Goal: Communication & Community: Participate in discussion

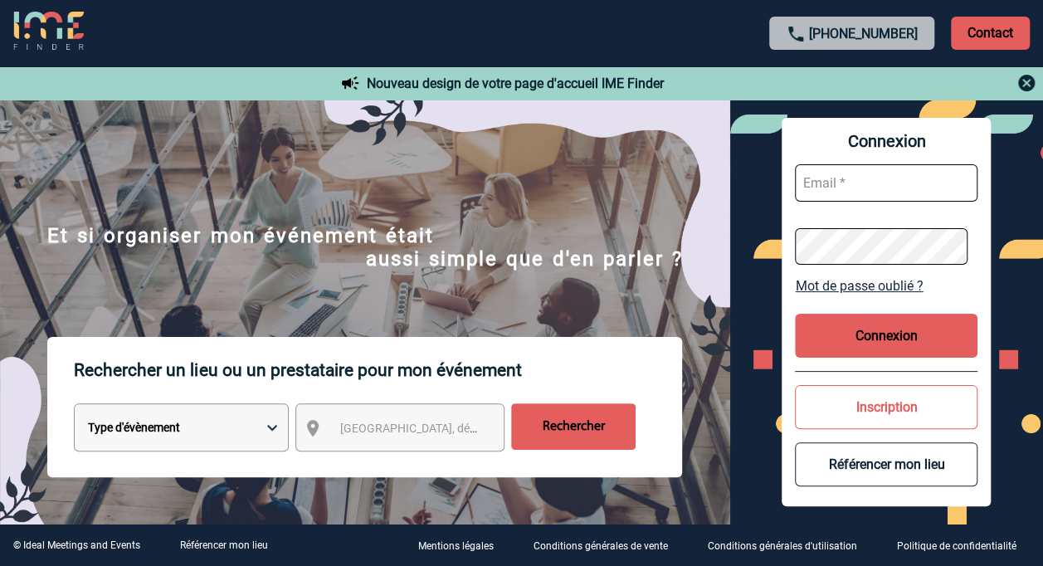
click at [880, 187] on input "text" at bounding box center [886, 182] width 182 height 37
type input "elena.thomas@convatec.com"
click at [890, 334] on button "Connexion" at bounding box center [886, 336] width 182 height 44
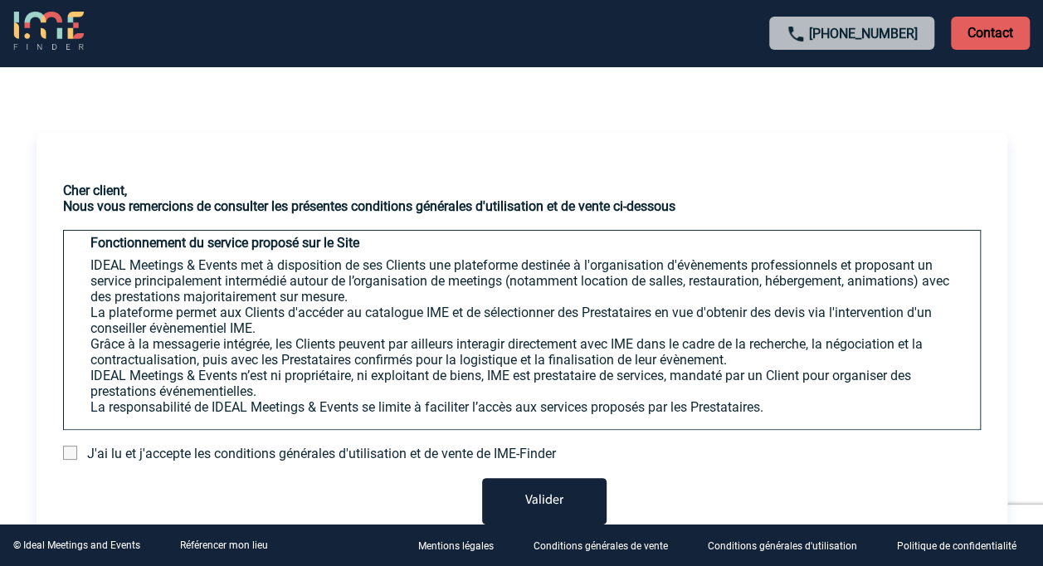
scroll to position [664, 0]
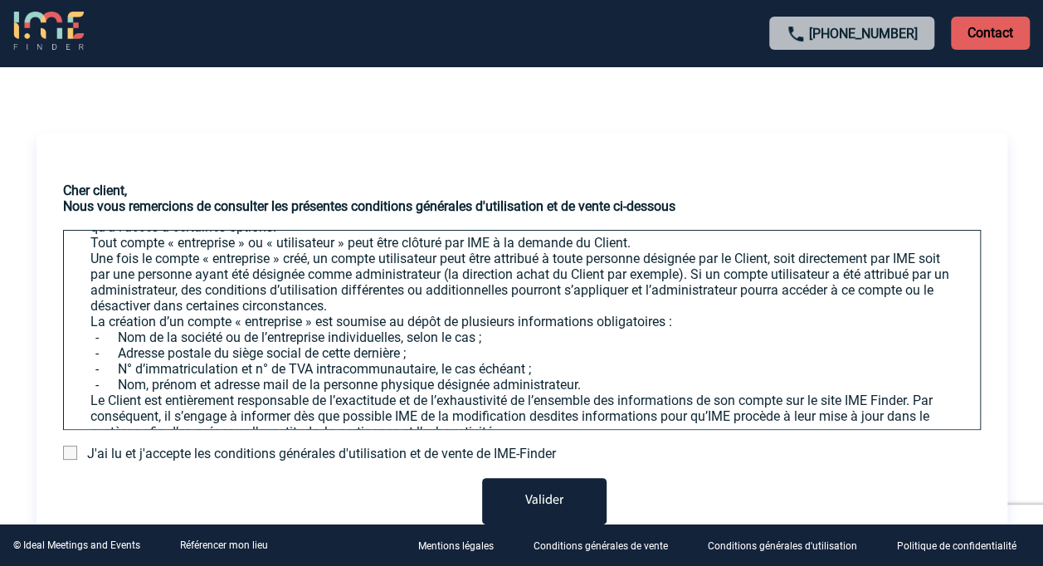
click at [71, 451] on span at bounding box center [70, 452] width 14 height 14
click at [0, 0] on input "checkbox" at bounding box center [0, 0] width 0 height 0
click at [539, 518] on button "Valider" at bounding box center [544, 501] width 124 height 46
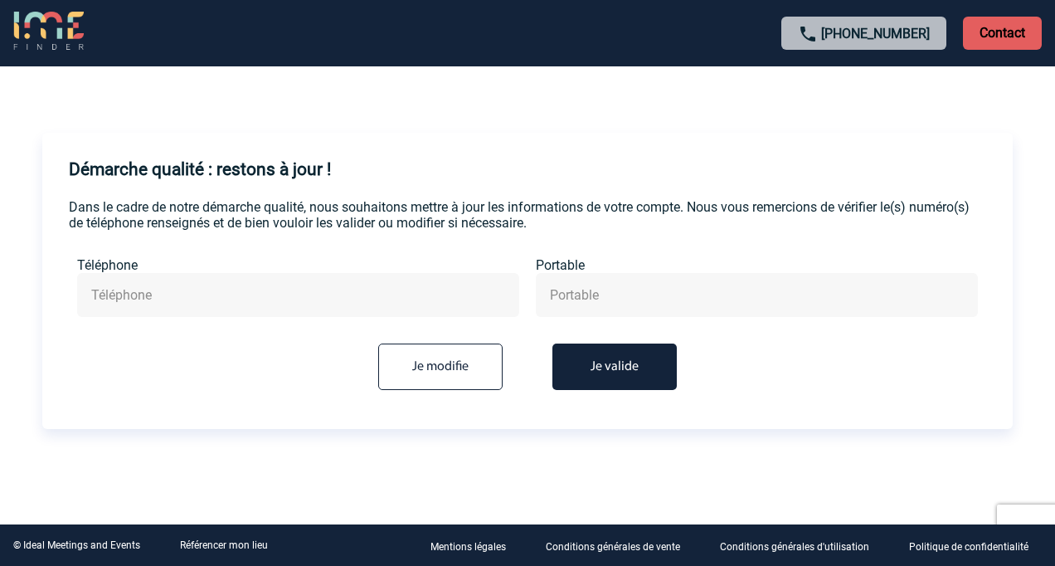
click at [592, 373] on button "Je valide" at bounding box center [614, 366] width 124 height 46
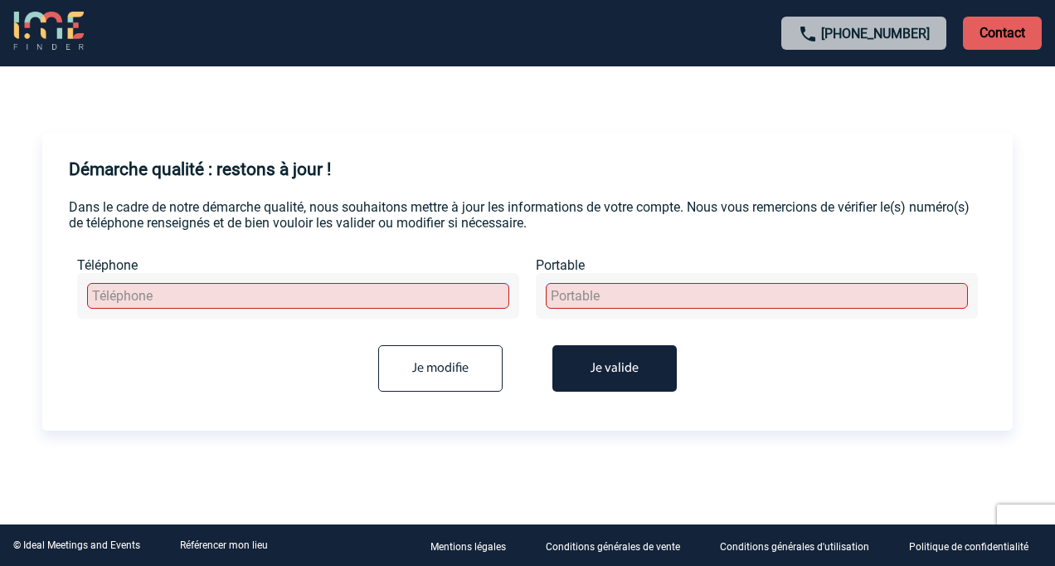
click at [599, 367] on button "Je valide" at bounding box center [614, 368] width 124 height 46
click at [487, 303] on input "text" at bounding box center [298, 296] width 422 height 26
click at [475, 377] on input "Je modifie" at bounding box center [440, 368] width 124 height 46
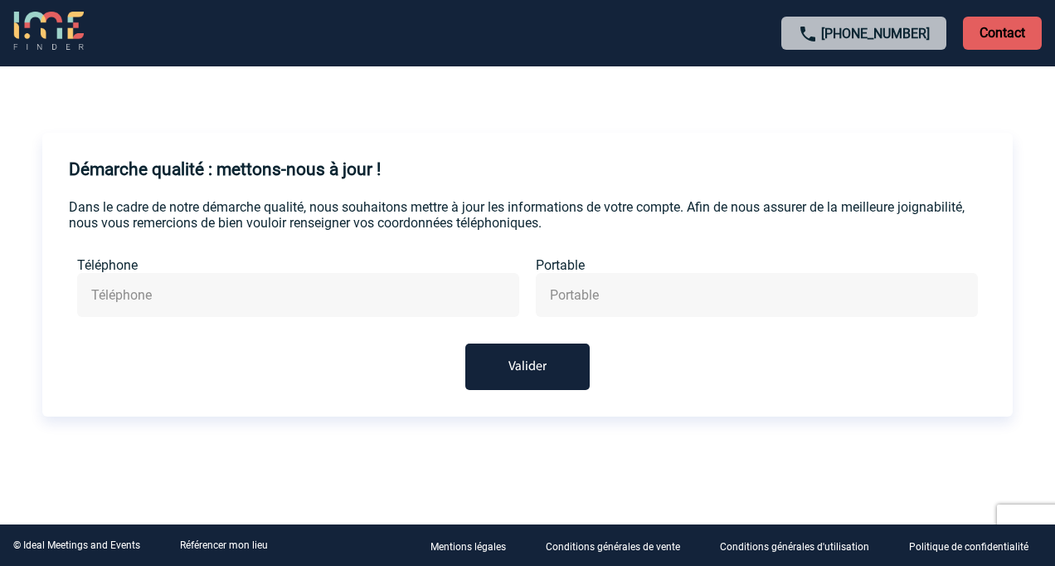
click at [619, 295] on input "text" at bounding box center [757, 295] width 422 height 24
type input "à"
type input "°"
type input "0"
drag, startPoint x: 674, startPoint y: 297, endPoint x: 297, endPoint y: 315, distance: 377.0
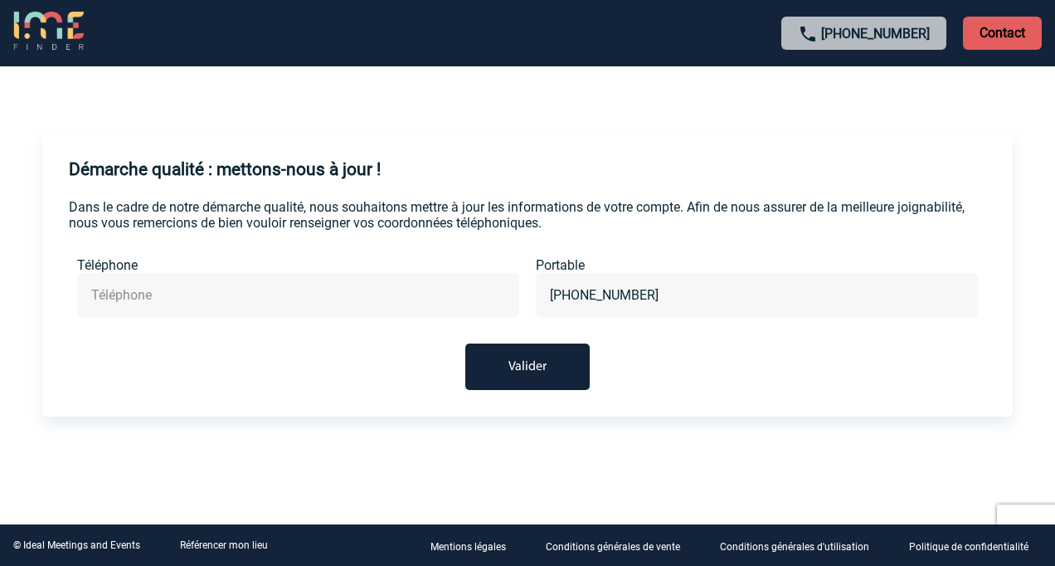
click at [298, 257] on div "Téléphone Portable [PHONE_NUMBER]" at bounding box center [527, 257] width 917 height 0
type input "[PHONE_NUMBER]"
click at [579, 367] on button "Valider" at bounding box center [527, 366] width 124 height 46
click at [501, 385] on button "Valider" at bounding box center [527, 366] width 124 height 46
click at [506, 380] on button "Valider" at bounding box center [527, 366] width 124 height 46
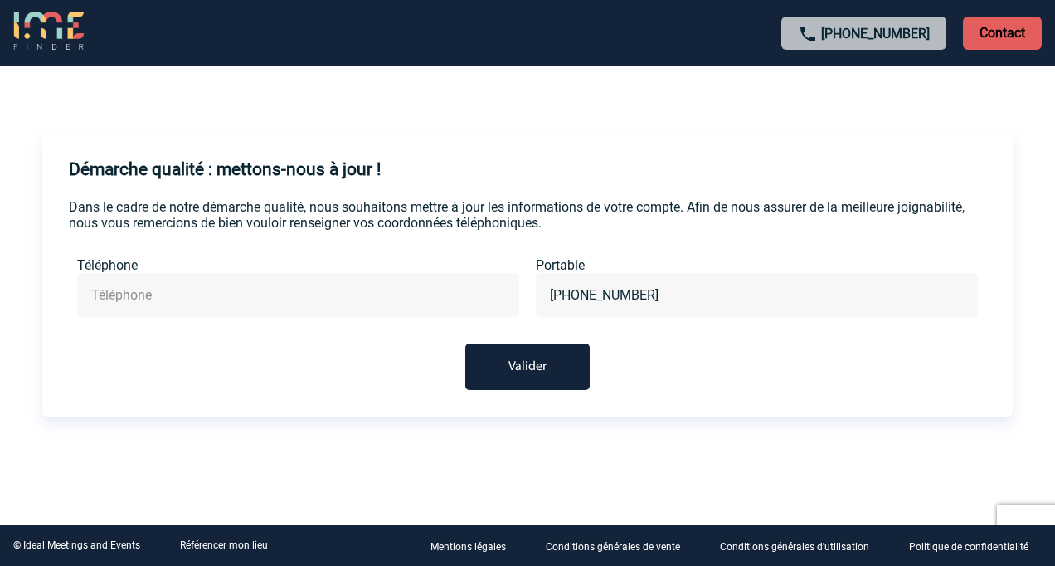
click at [523, 368] on button "Valider" at bounding box center [527, 366] width 124 height 46
type input "+33699977757"
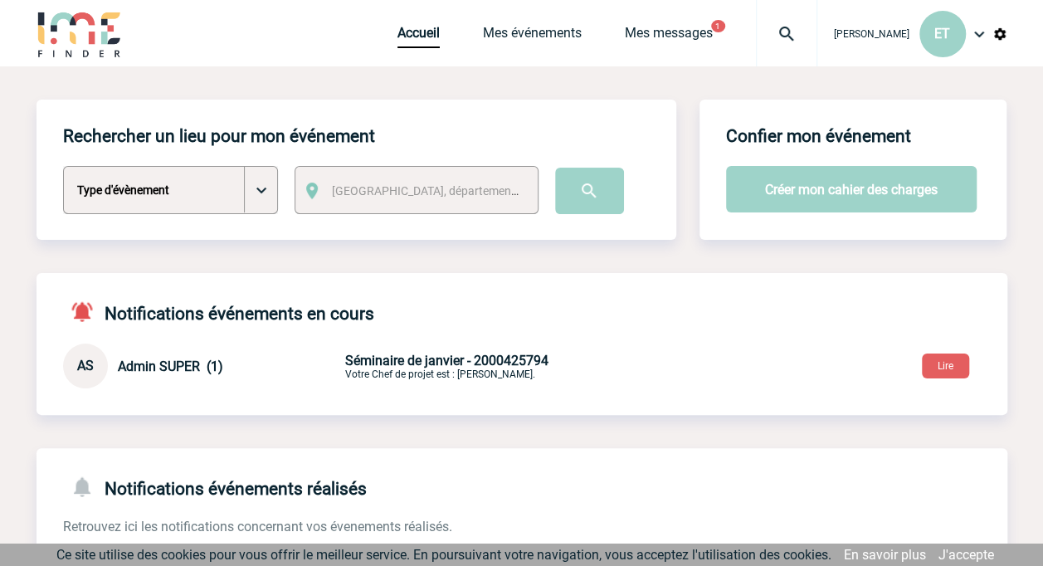
click at [184, 367] on span "Admin SUPER (1)" at bounding box center [170, 366] width 105 height 16
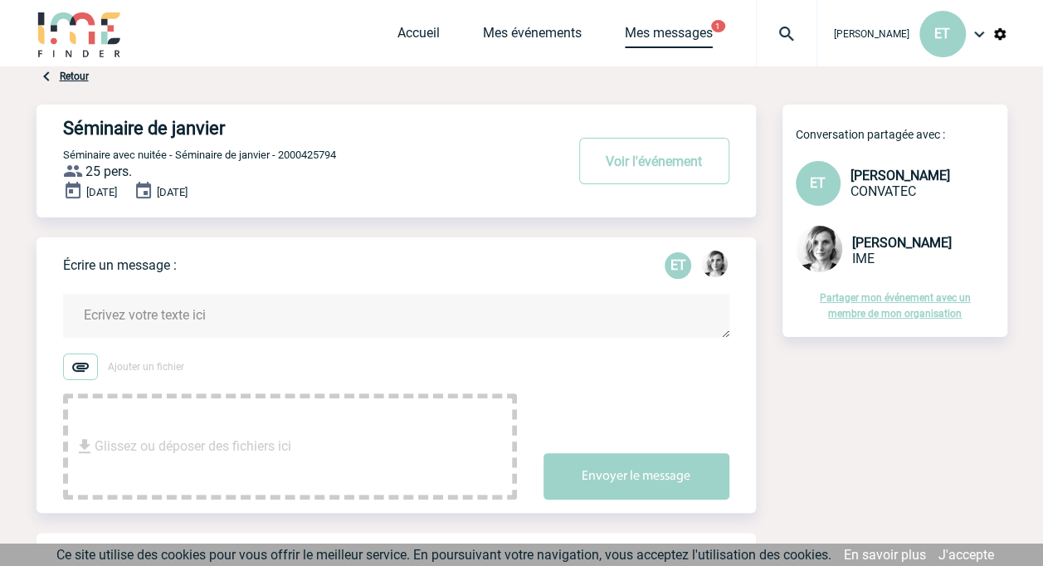
click at [680, 32] on link "Mes messages" at bounding box center [669, 36] width 88 height 23
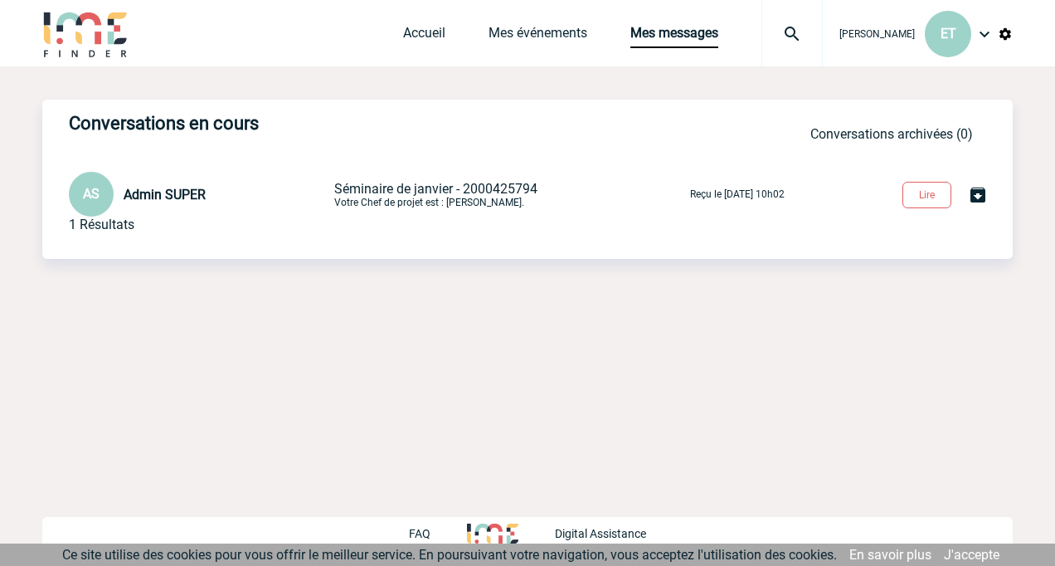
click at [408, 197] on span "Séminaire de janvier - 2000425794" at bounding box center [435, 189] width 203 height 16
